Goal: Task Accomplishment & Management: Manage account settings

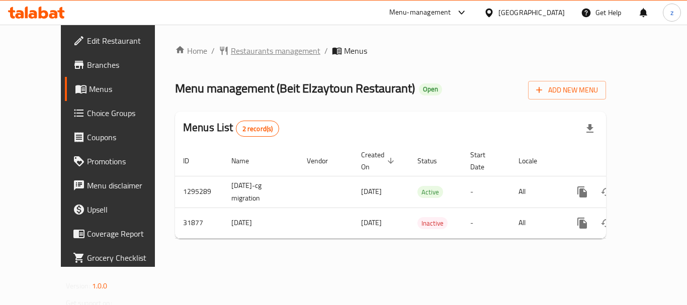
click at [231, 55] on span "Restaurants management" at bounding box center [276, 51] width 90 height 12
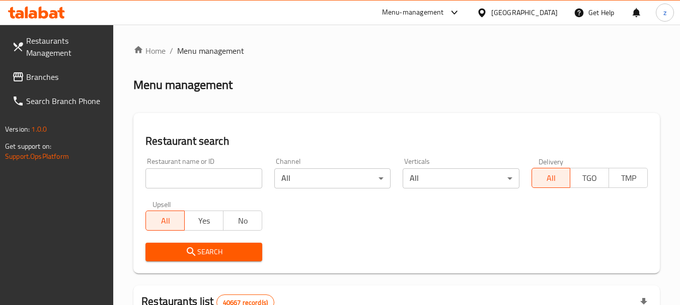
click at [196, 177] on input "search" at bounding box center [203, 179] width 116 height 20
paste input "16325"
type input "16325"
click at [202, 252] on span "Search" at bounding box center [203, 252] width 100 height 13
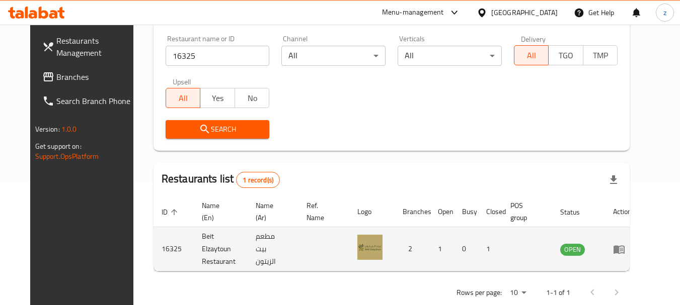
scroll to position [135, 0]
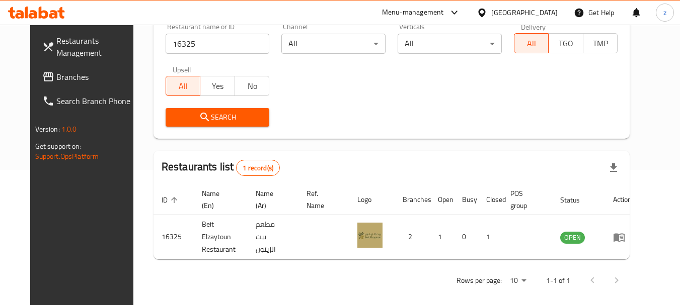
click at [514, 9] on div "[GEOGRAPHIC_DATA]" at bounding box center [524, 12] width 66 height 11
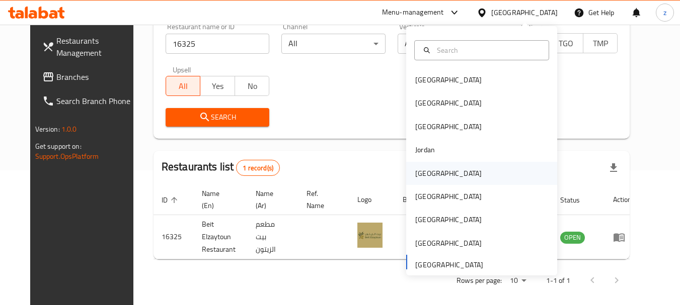
click at [429, 173] on div "[GEOGRAPHIC_DATA]" at bounding box center [448, 173] width 83 height 23
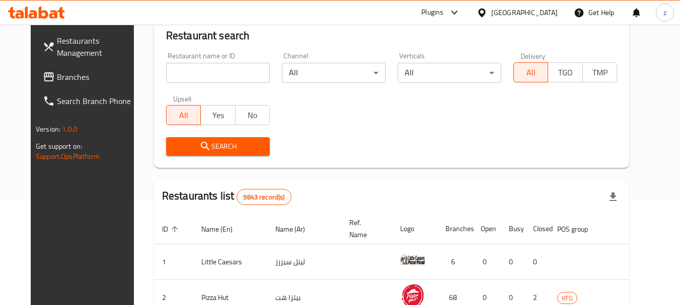
scroll to position [135, 0]
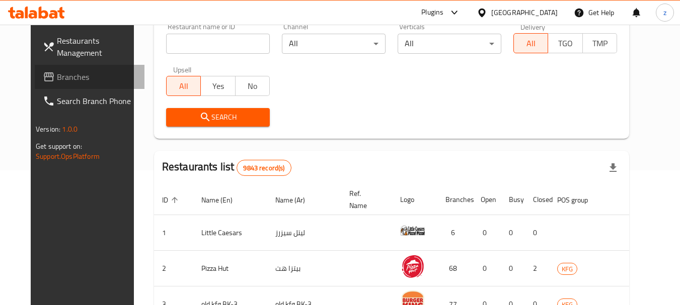
click at [57, 78] on span "Branches" at bounding box center [96, 77] width 79 height 12
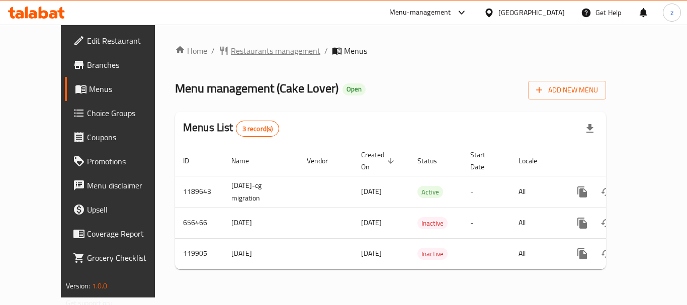
click at [240, 51] on span "Restaurants management" at bounding box center [276, 51] width 90 height 12
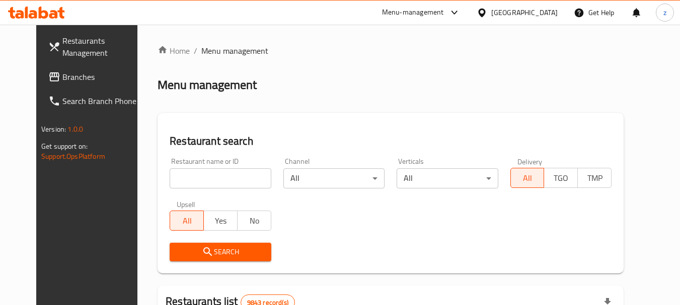
click at [205, 178] on input "search" at bounding box center [220, 179] width 101 height 20
paste input "606626"
type input "606626"
click at [202, 257] on icon "submit" at bounding box center [208, 252] width 12 height 12
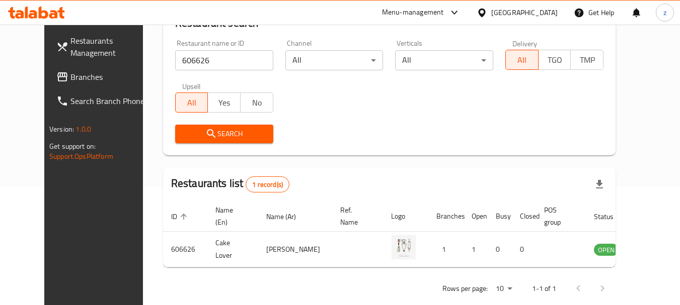
scroll to position [135, 0]
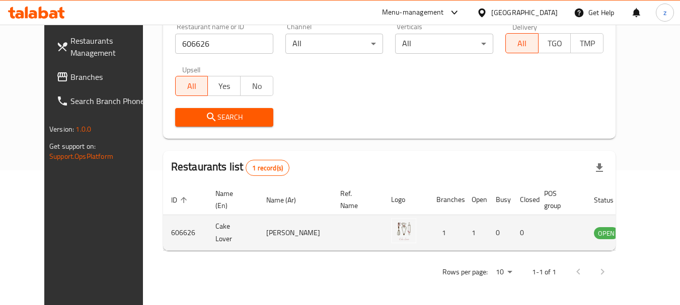
click at [638, 236] on td "enhanced table" at bounding box center [655, 233] width 35 height 36
click at [647, 234] on icon "enhanced table" at bounding box center [652, 233] width 11 height 9
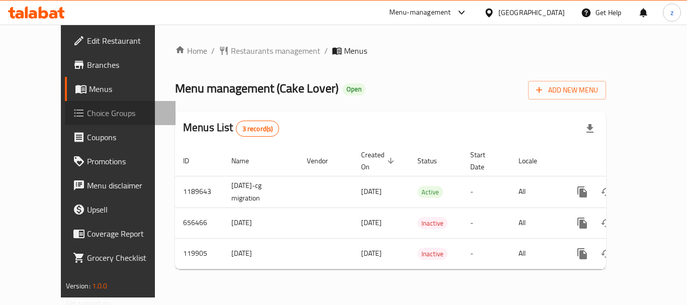
click at [87, 117] on span "Choice Groups" at bounding box center [127, 113] width 80 height 12
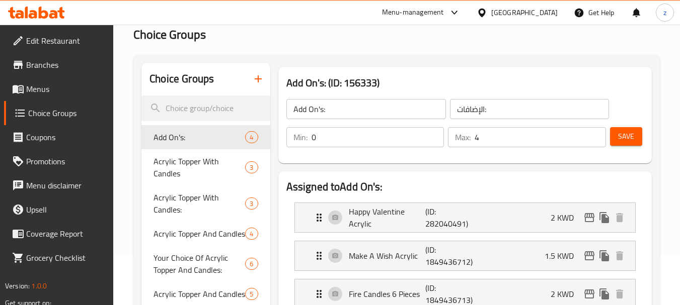
scroll to position [201, 0]
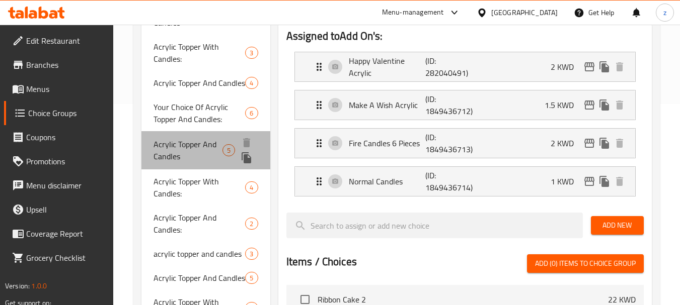
click at [205, 143] on span "Acrylic Topper And Candles" at bounding box center [187, 150] width 69 height 24
click at [198, 143] on span "Acrylic Topper And Candles" at bounding box center [187, 150] width 69 height 24
click at [253, 155] on icon "duplicate" at bounding box center [246, 158] width 12 height 12
type input "Acrylic Topper And Candles"
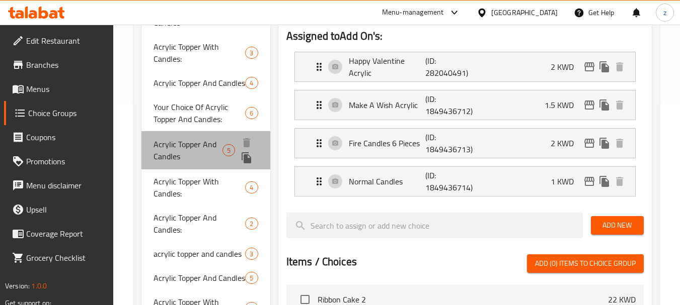
type input "اكليريك توبر مع شموع"
type input "5"
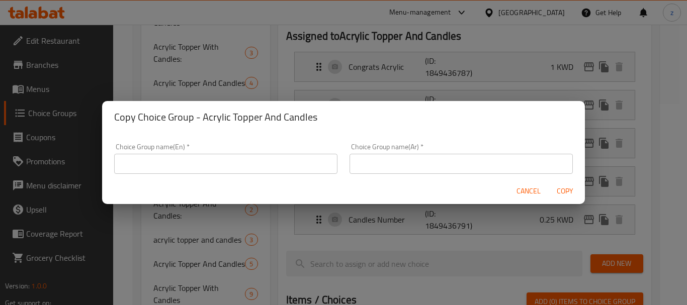
click at [531, 39] on div "Copy Choice Group - Acrylic Topper And Candles Choice Group name(En)   * Choice…" at bounding box center [343, 152] width 687 height 305
click at [526, 192] on span "Cancel" at bounding box center [529, 191] width 24 height 13
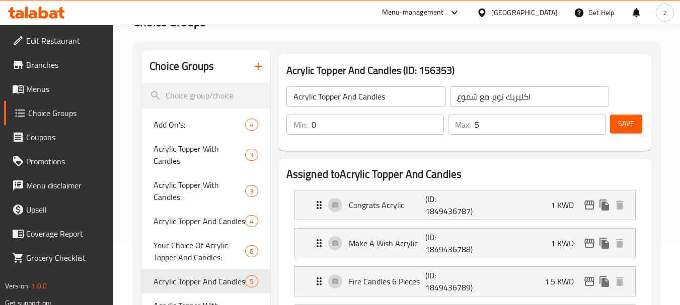
scroll to position [151, 0]
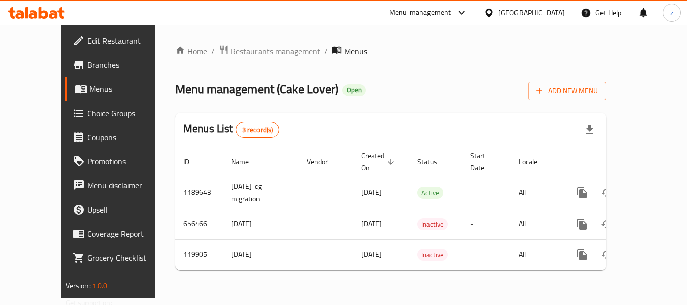
click at [555, 14] on div "[GEOGRAPHIC_DATA]" at bounding box center [532, 12] width 66 height 11
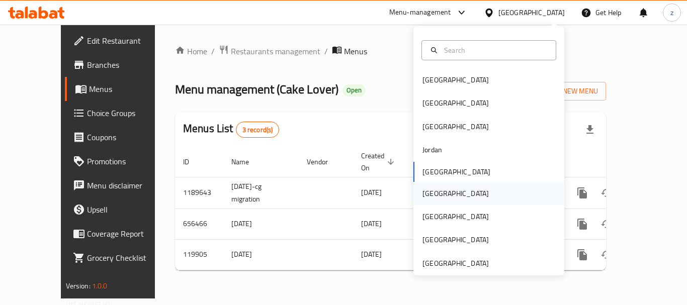
click at [474, 190] on div "[GEOGRAPHIC_DATA]" at bounding box center [489, 193] width 151 height 23
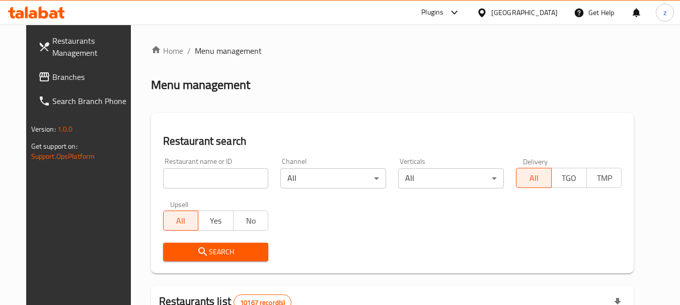
click at [52, 79] on span "Branches" at bounding box center [91, 77] width 79 height 12
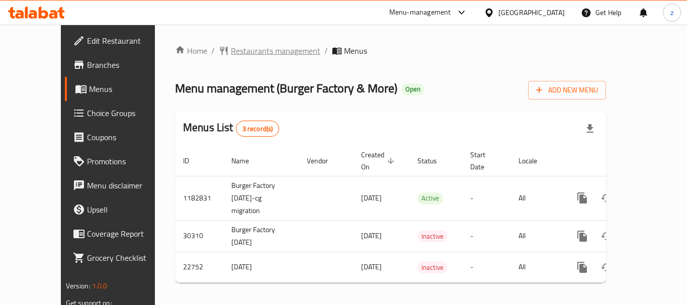
click at [248, 48] on span "Restaurants management" at bounding box center [276, 51] width 90 height 12
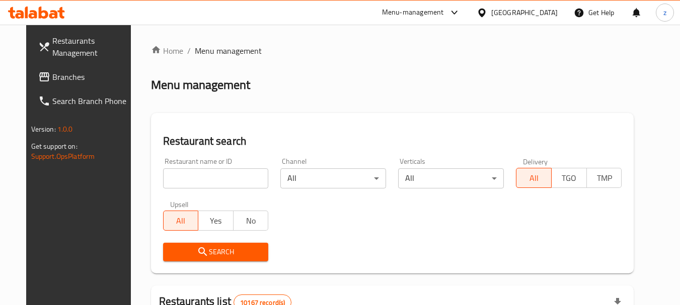
click at [202, 174] on input "search" at bounding box center [216, 179] width 106 height 20
paste input "12007"
type input "12007"
click at [228, 254] on span "Search" at bounding box center [216, 252] width 90 height 13
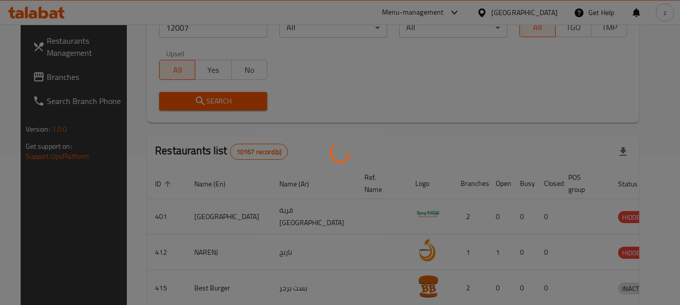
scroll to position [135, 0]
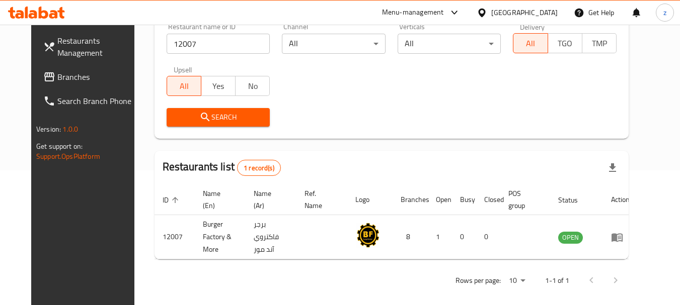
click at [547, 12] on div "[GEOGRAPHIC_DATA]" at bounding box center [524, 12] width 66 height 11
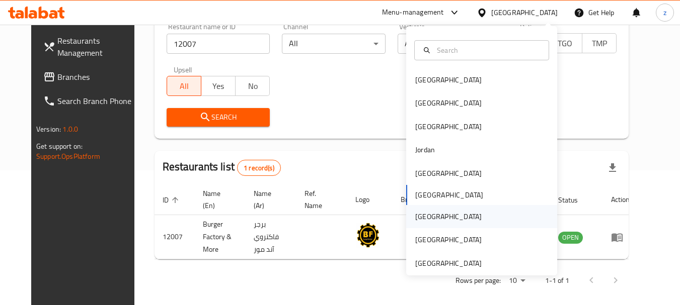
click at [427, 215] on div "[GEOGRAPHIC_DATA]" at bounding box center [448, 216] width 83 height 23
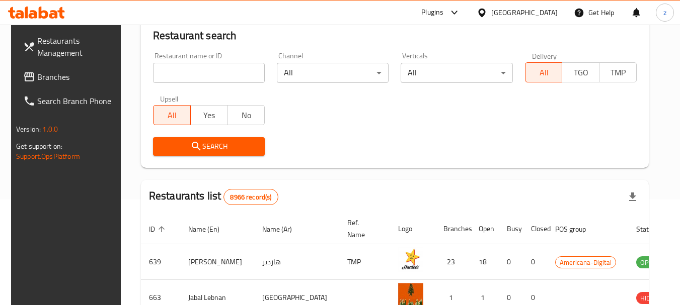
scroll to position [135, 0]
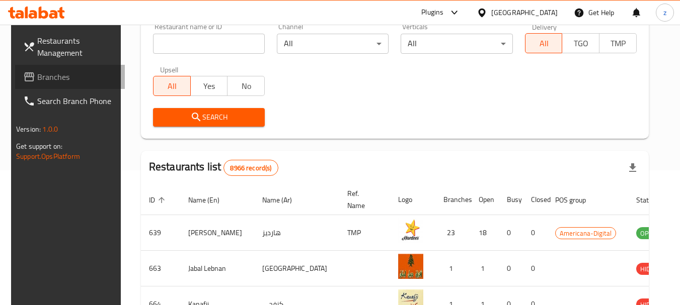
click at [59, 72] on span "Branches" at bounding box center [76, 77] width 79 height 12
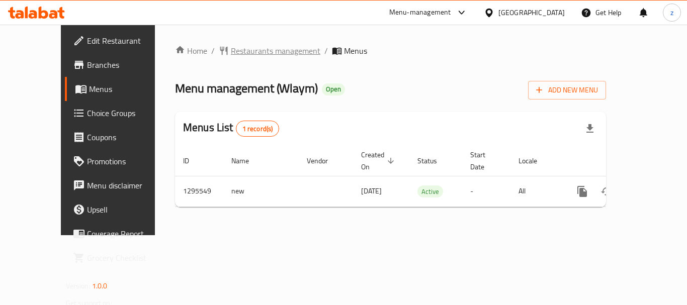
click at [238, 53] on span "Restaurants management" at bounding box center [276, 51] width 90 height 12
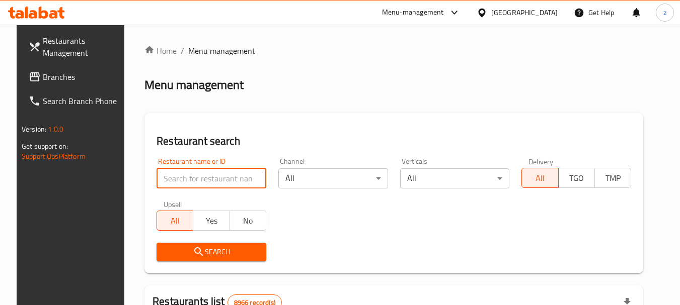
click at [229, 169] on input "search" at bounding box center [211, 179] width 110 height 20
paste input "699776"
type input "699776"
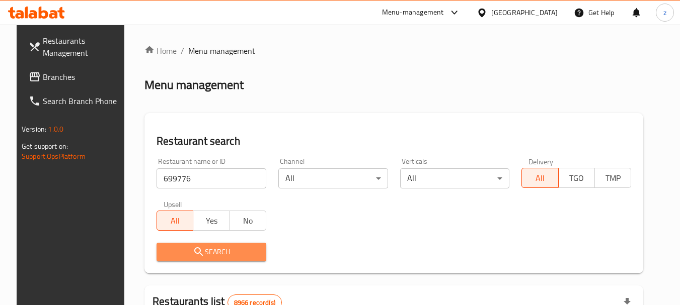
click at [234, 246] on span "Search" at bounding box center [212, 252] width 94 height 13
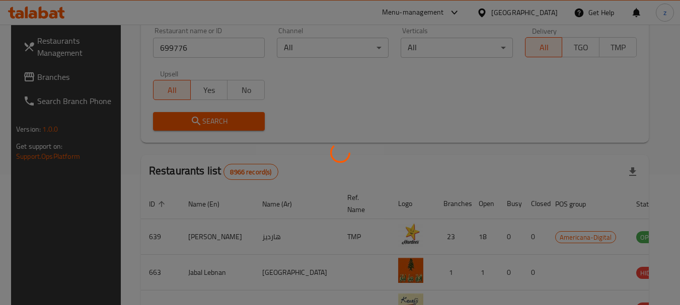
scroll to position [135, 0]
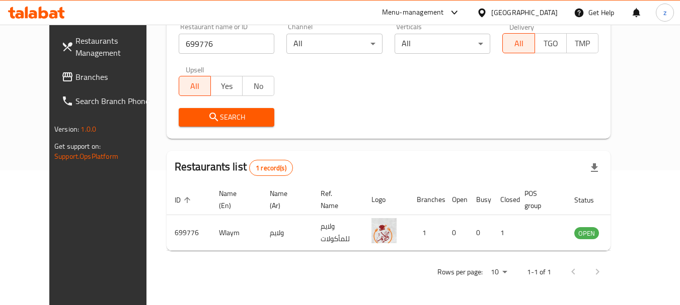
click at [487, 10] on icon at bounding box center [481, 13] width 11 height 11
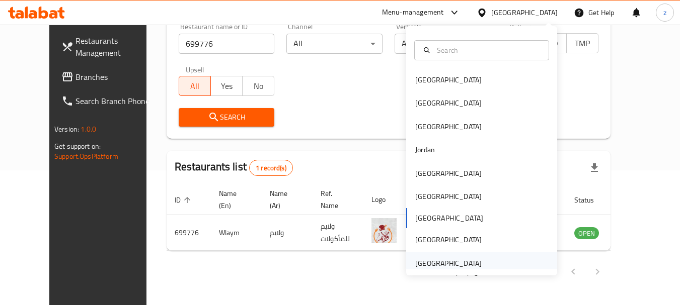
click at [462, 265] on div "[GEOGRAPHIC_DATA]" at bounding box center [448, 263] width 66 height 11
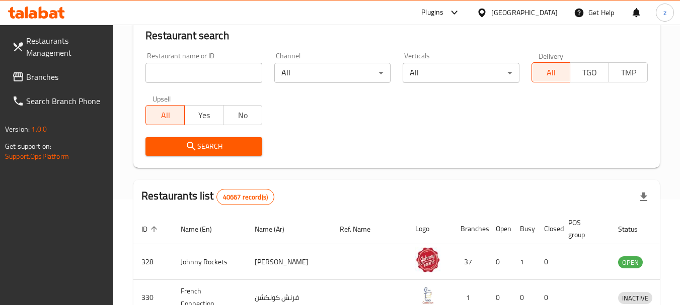
scroll to position [135, 0]
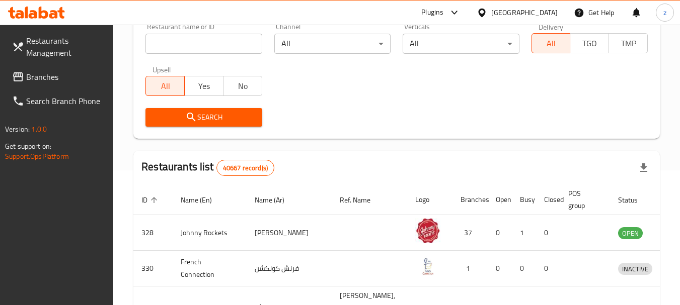
click at [48, 78] on span "Branches" at bounding box center [65, 77] width 79 height 12
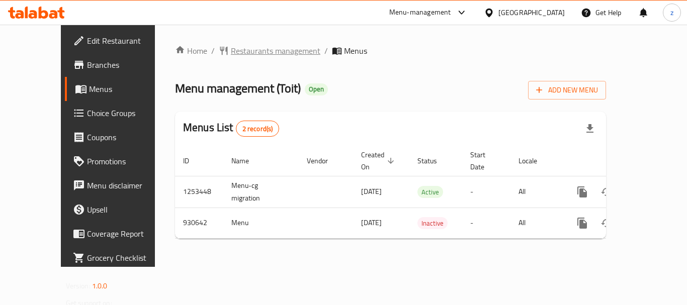
click at [231, 49] on span "Restaurants management" at bounding box center [276, 51] width 90 height 12
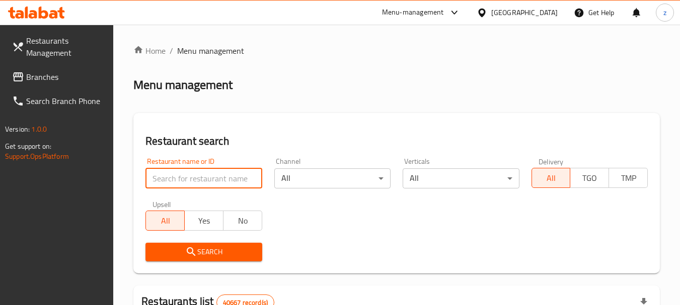
click at [205, 177] on input "search" at bounding box center [203, 179] width 116 height 20
paste input "658880"
type input "658880"
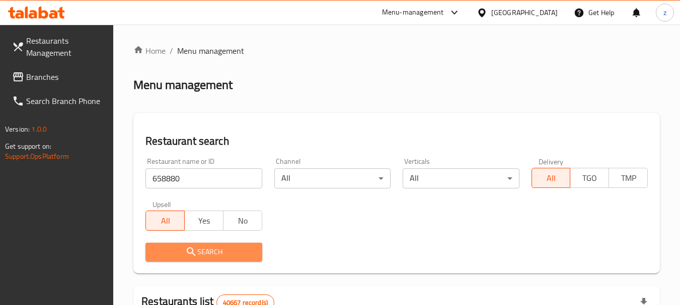
click at [220, 258] on span "Search" at bounding box center [203, 252] width 100 height 13
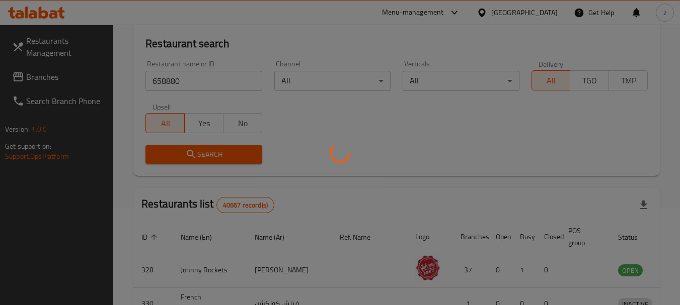
scroll to position [101, 0]
